Goal: Navigation & Orientation: Find specific page/section

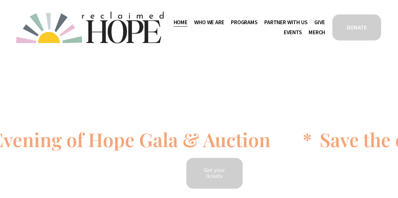
click at [0, 0] on span "Staff & Board" at bounding box center [0, 0] width 0 height 0
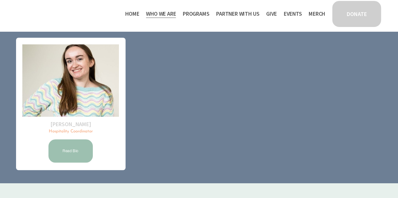
scroll to position [193, 0]
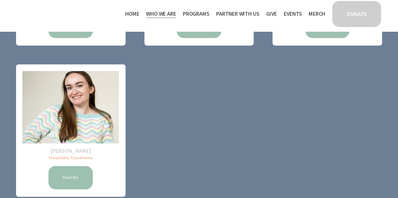
click at [0, 0] on span "Camp Hope" at bounding box center [0, 0] width 0 height 0
